Goal: Check status: Check status

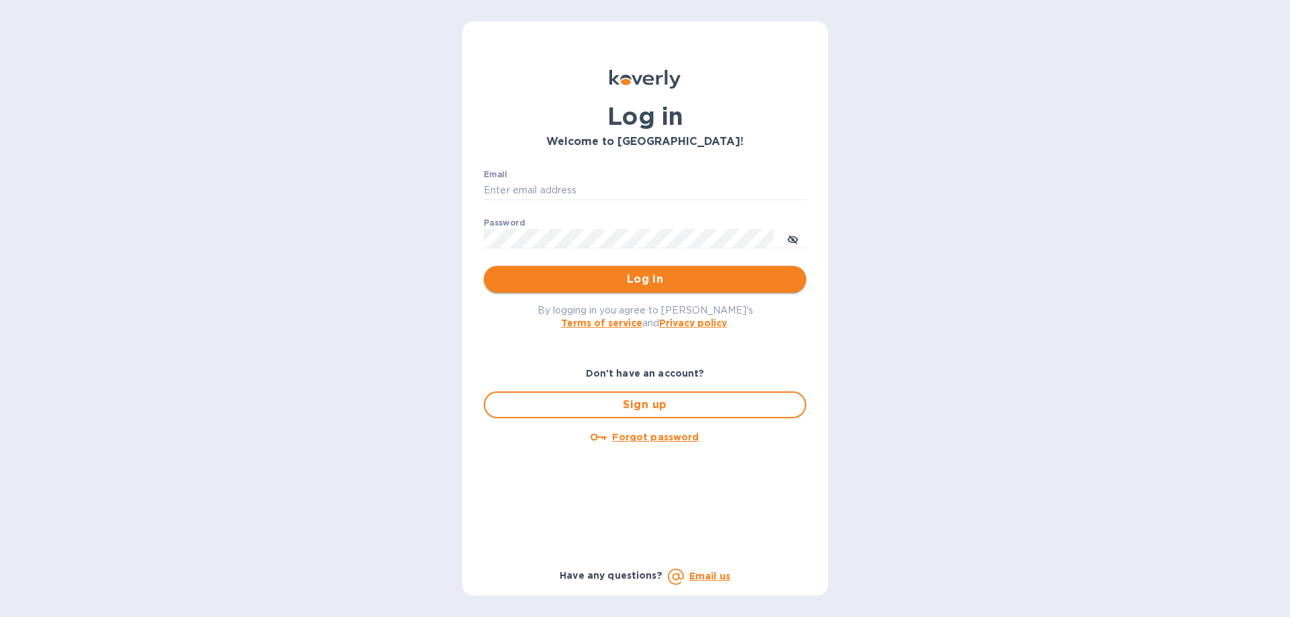
type input "[EMAIL_ADDRESS][DOMAIN_NAME]"
click at [609, 272] on span "Log in" at bounding box center [644, 279] width 301 height 16
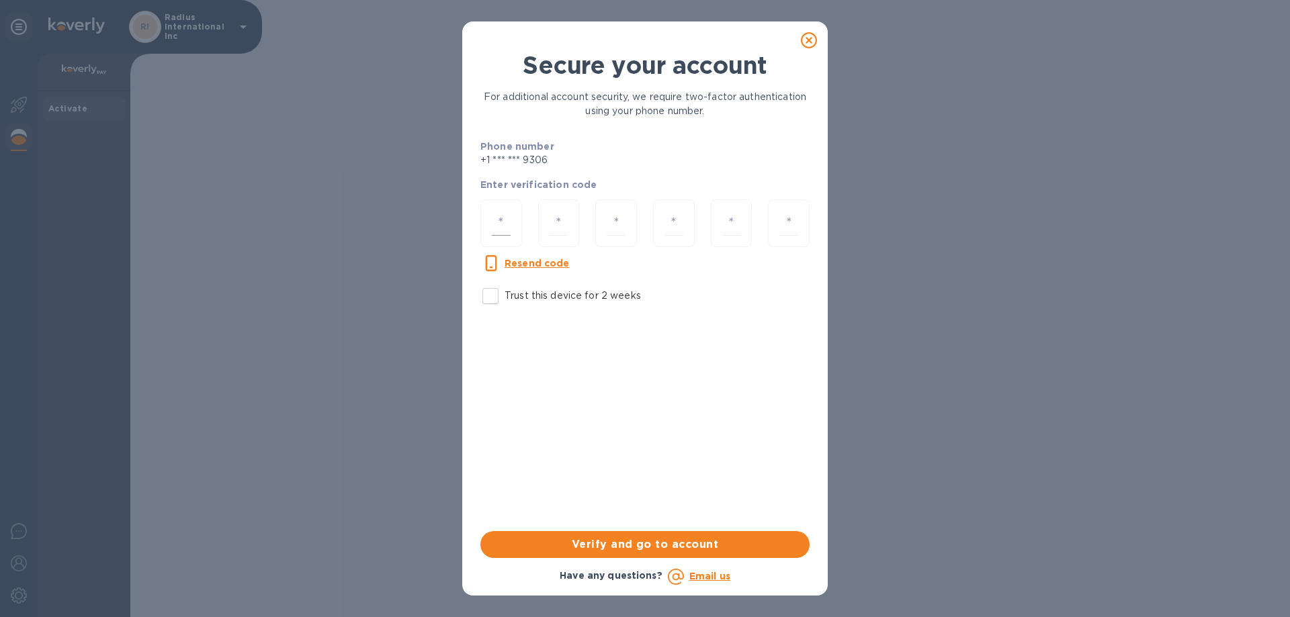
click at [496, 226] on input "number" at bounding box center [501, 223] width 19 height 25
type input "4"
type input "2"
type input "8"
type input "9"
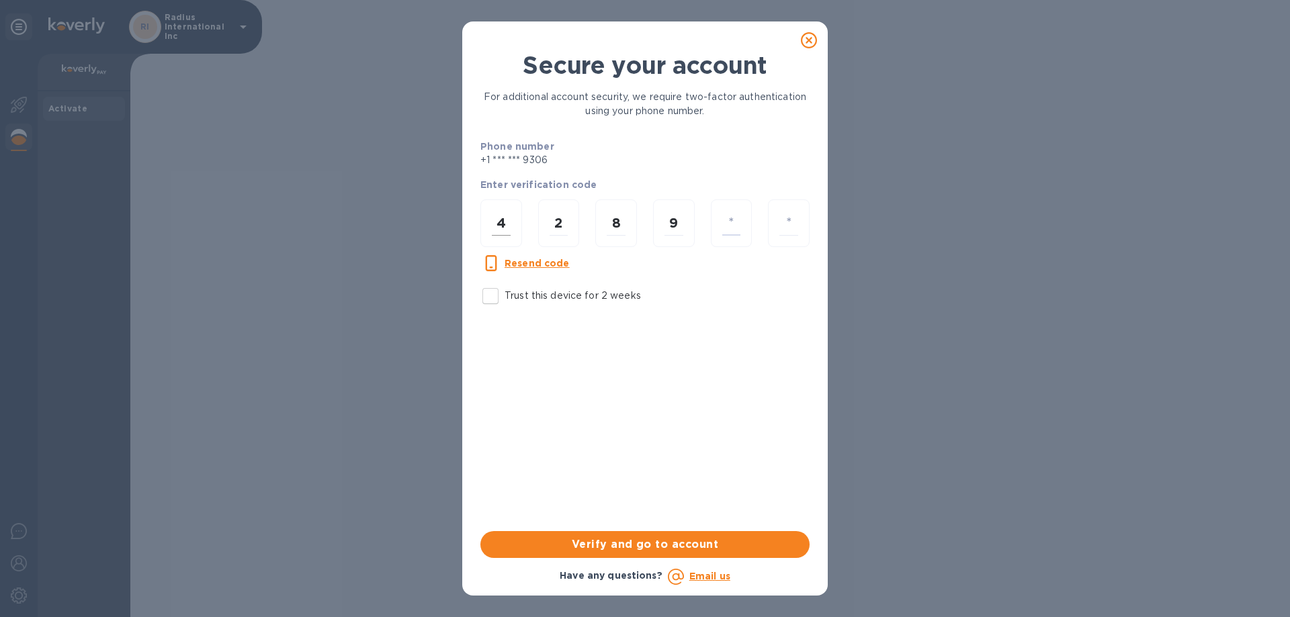
type input "1"
type input "2"
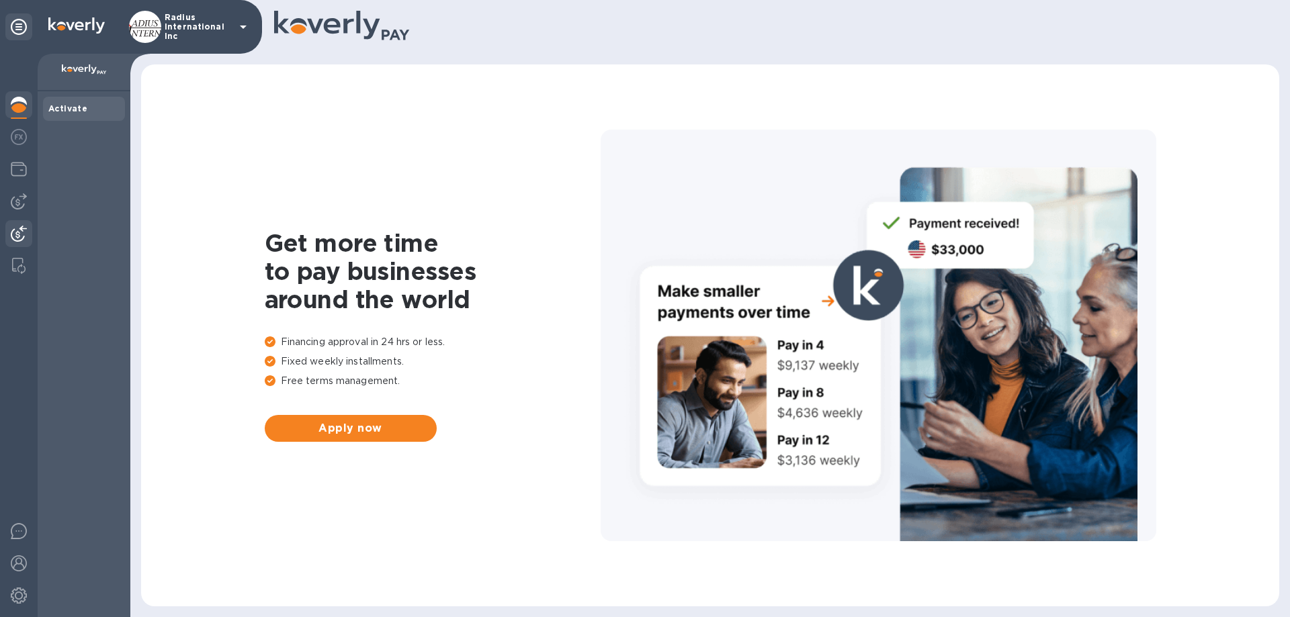
click at [22, 234] on img at bounding box center [19, 234] width 16 height 16
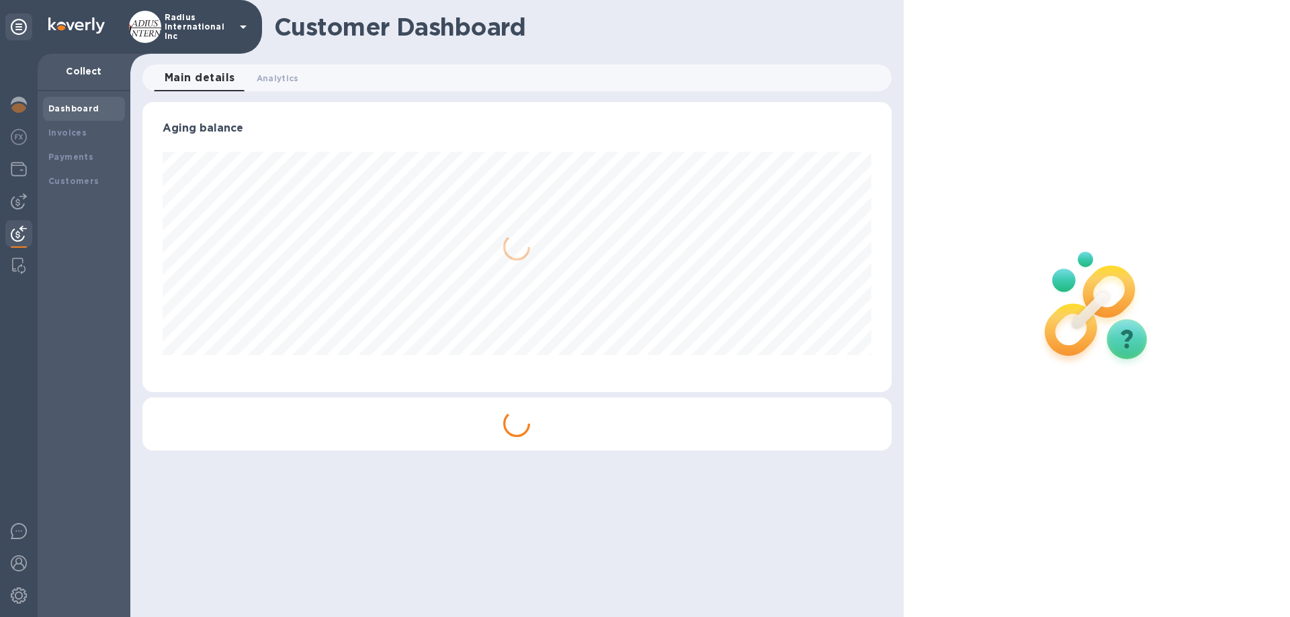
scroll to position [290, 748]
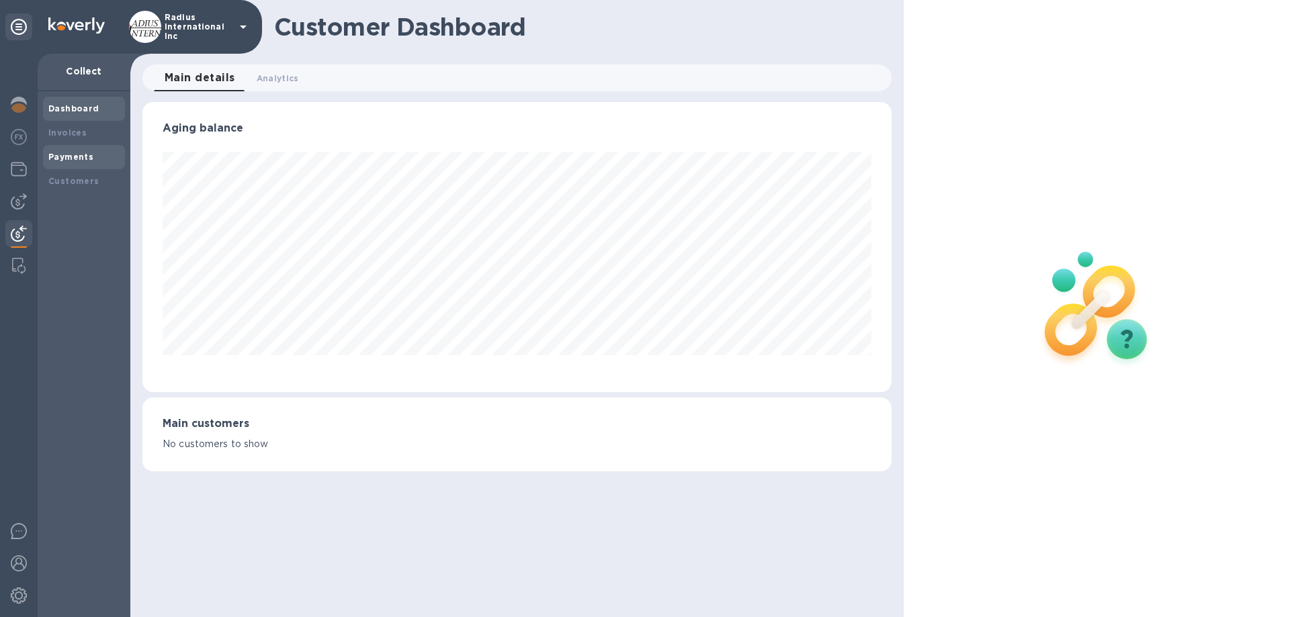
click at [96, 156] on div "Payments" at bounding box center [83, 156] width 71 height 13
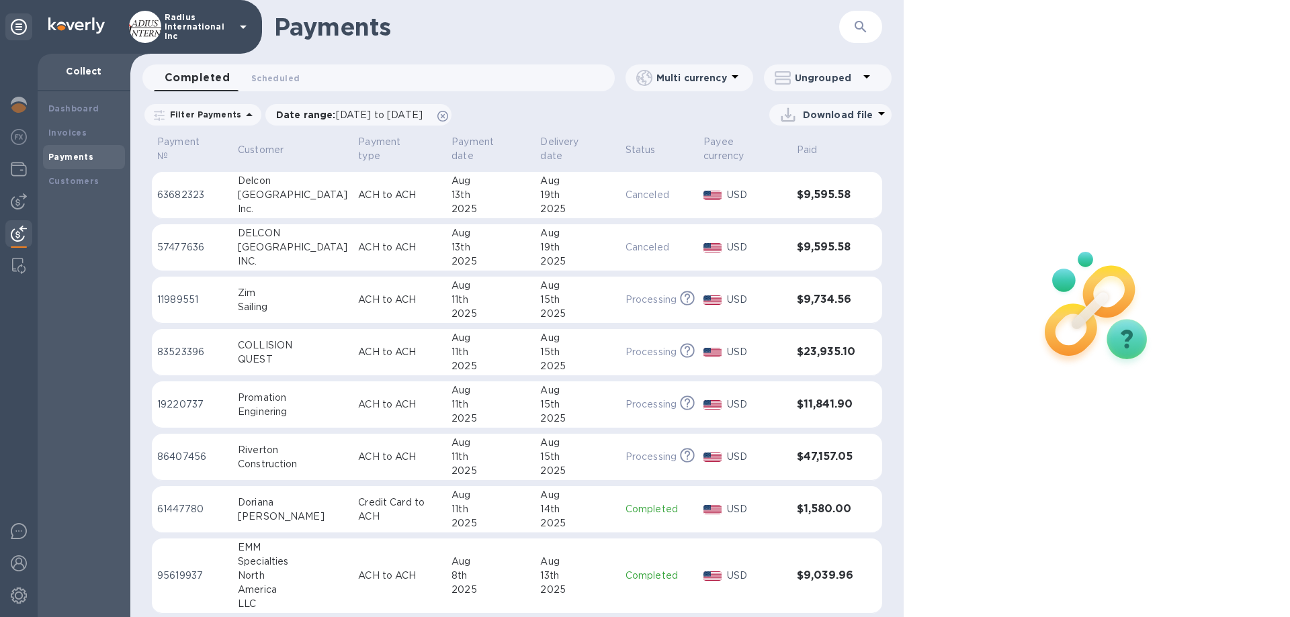
scroll to position [134, 0]
